Goal: Find specific page/section: Find specific page/section

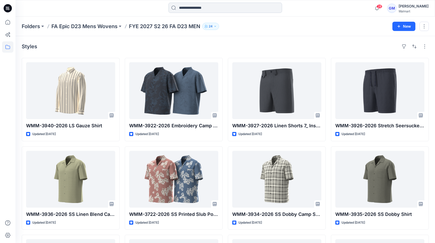
scroll to position [99, 0]
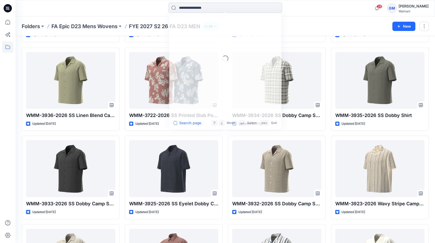
click at [232, 9] on input at bounding box center [225, 8] width 114 height 10
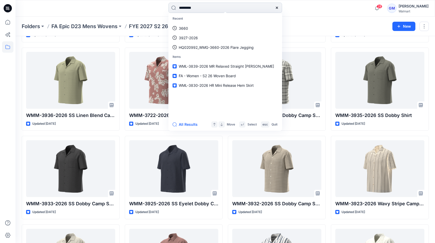
type input "*********"
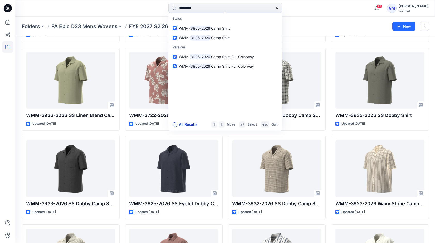
click at [189, 124] on button "All Results" at bounding box center [186, 124] width 28 height 6
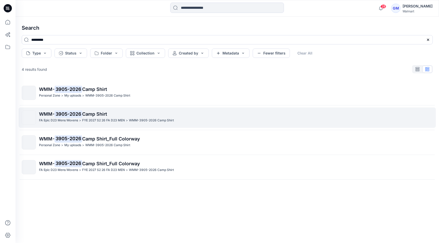
click at [121, 116] on p "WMM- 3905-2026 Camp Shirt" at bounding box center [235, 114] width 393 height 7
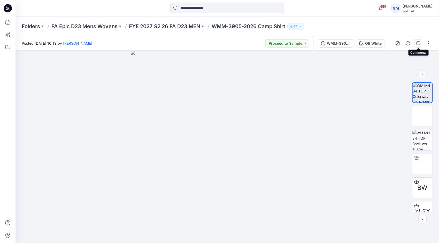
click at [417, 44] on icon "button" at bounding box center [418, 43] width 4 height 4
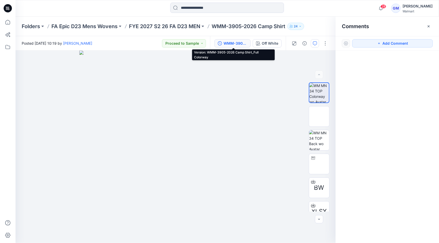
click at [232, 42] on div "WMM-3905-2026 Camp Shirt_Full Colorway" at bounding box center [235, 44] width 24 height 6
